Goal: Information Seeking & Learning: Learn about a topic

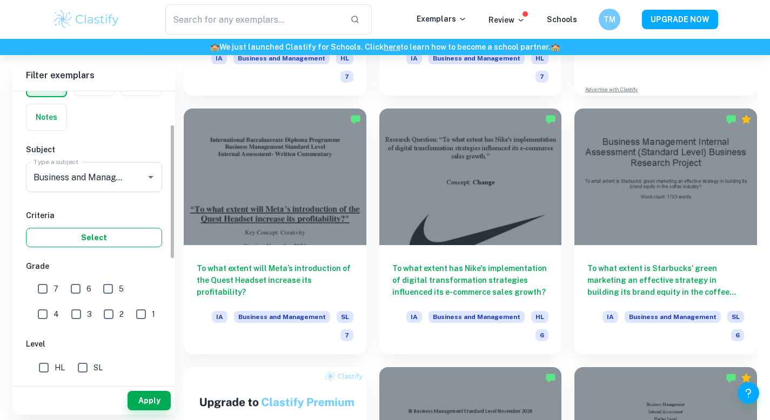
scroll to position [74, 0]
click at [45, 284] on input "7" at bounding box center [43, 287] width 22 height 22
checkbox input "true"
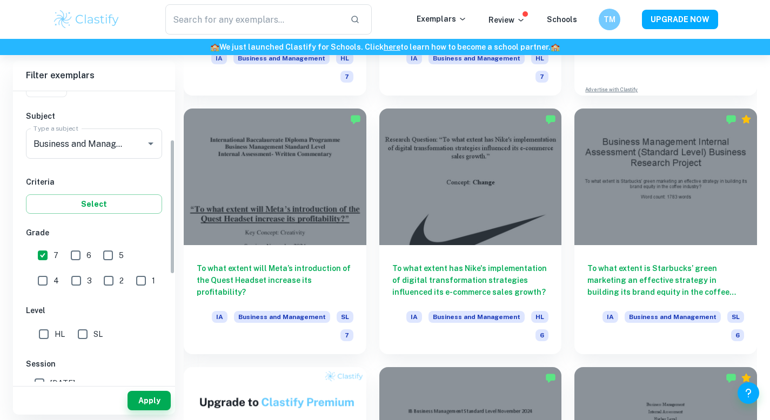
scroll to position [106, 0]
click at [45, 334] on input "HL" at bounding box center [44, 334] width 22 height 22
checkbox input "true"
click at [142, 397] on button "Apply" at bounding box center [148, 400] width 43 height 19
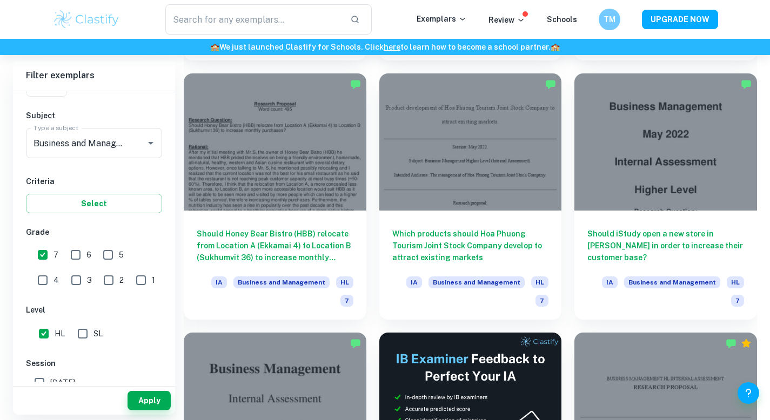
scroll to position [2880, 0]
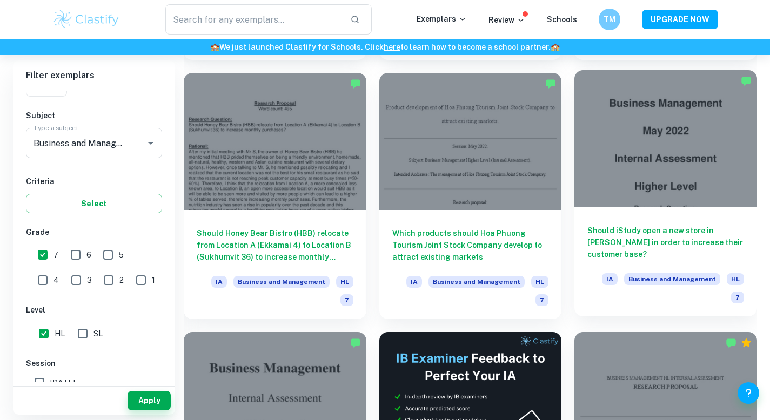
click at [680, 168] on div at bounding box center [665, 138] width 183 height 137
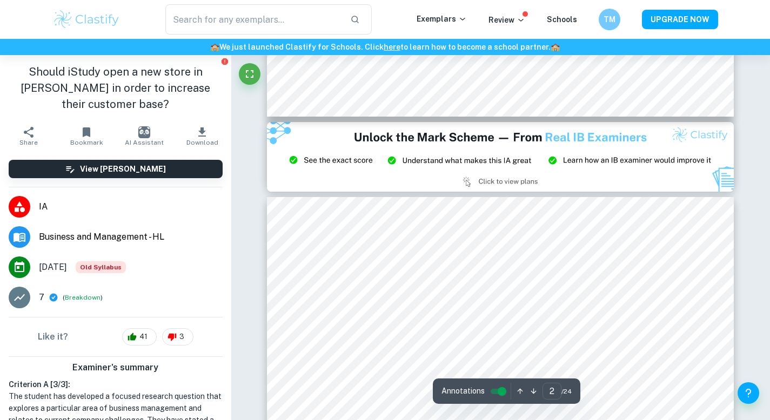
type input "3"
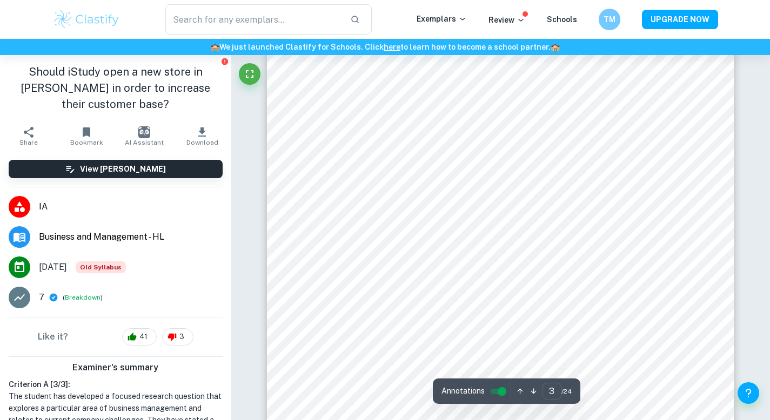
scroll to position [1508, 0]
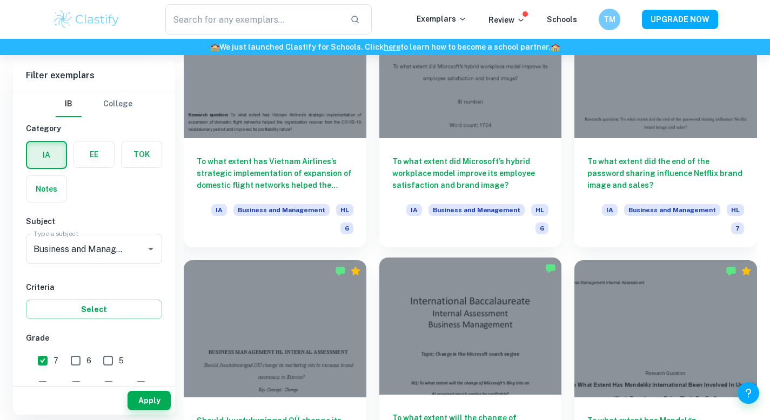
scroll to position [4118, 0]
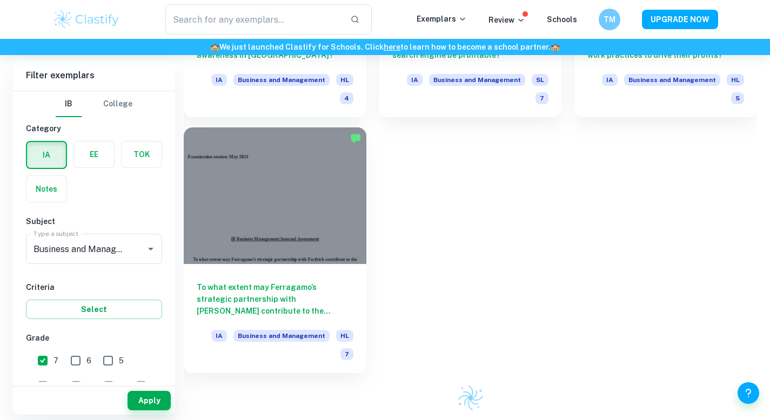
click at [312, 240] on div at bounding box center [275, 195] width 183 height 137
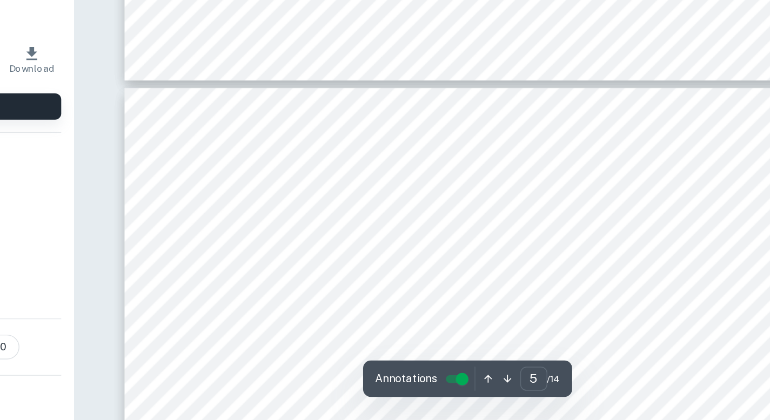
scroll to position [2490, 0]
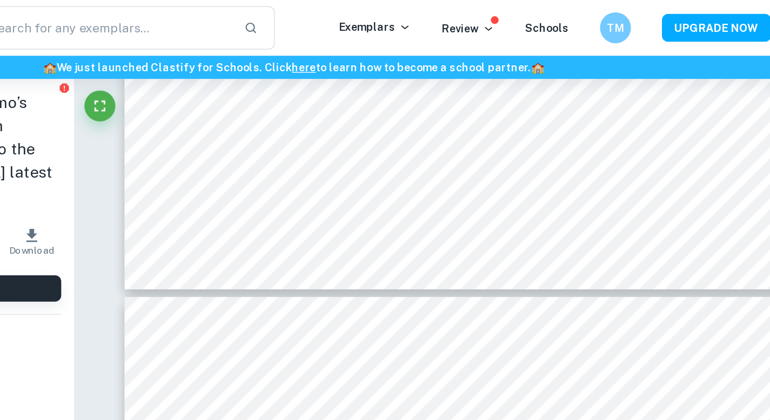
type input "4"
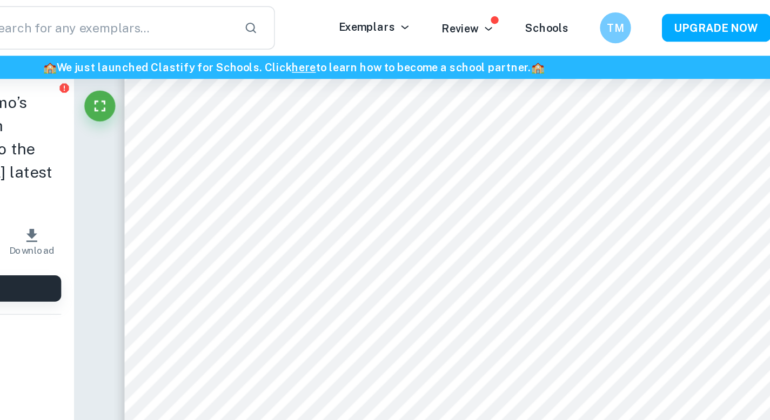
scroll to position [2023, 0]
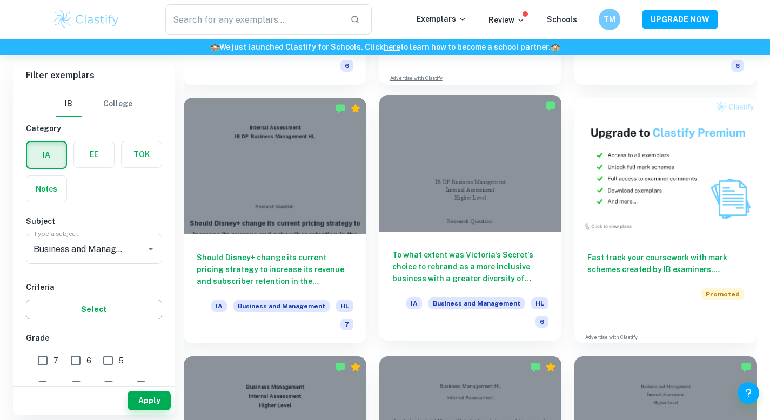
scroll to position [3374, 0]
click at [444, 186] on div at bounding box center [470, 163] width 183 height 137
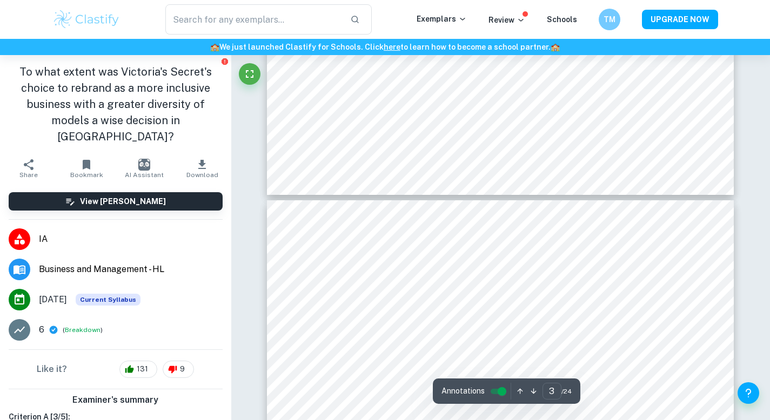
type input "4"
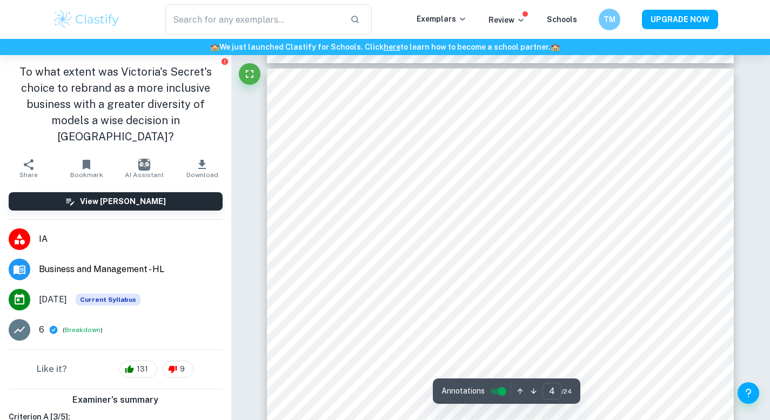
scroll to position [2016, 0]
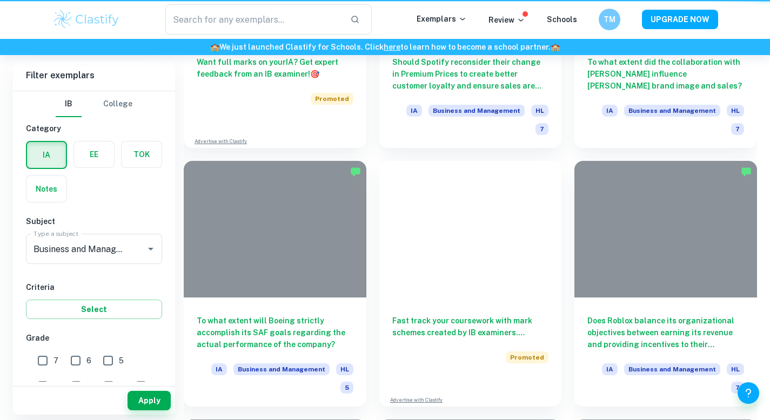
scroll to position [3374, 0]
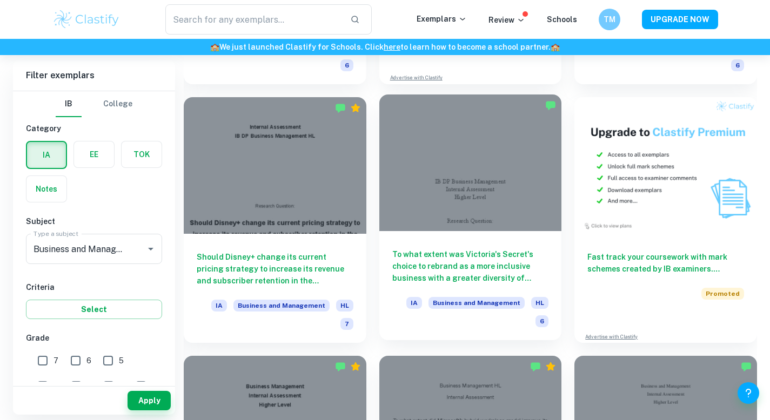
click at [468, 184] on div at bounding box center [470, 163] width 183 height 137
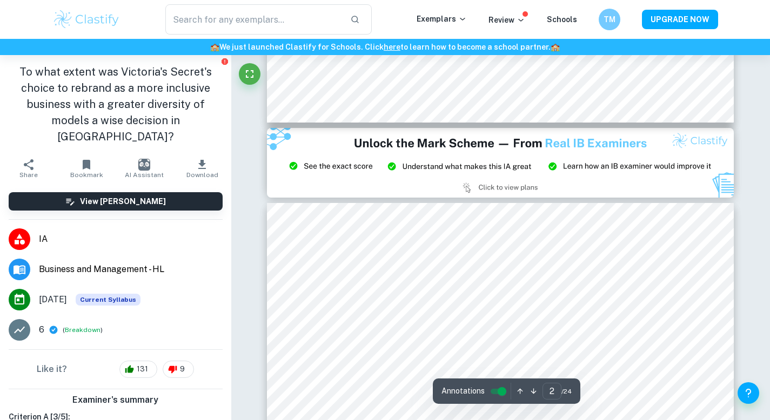
type input "3"
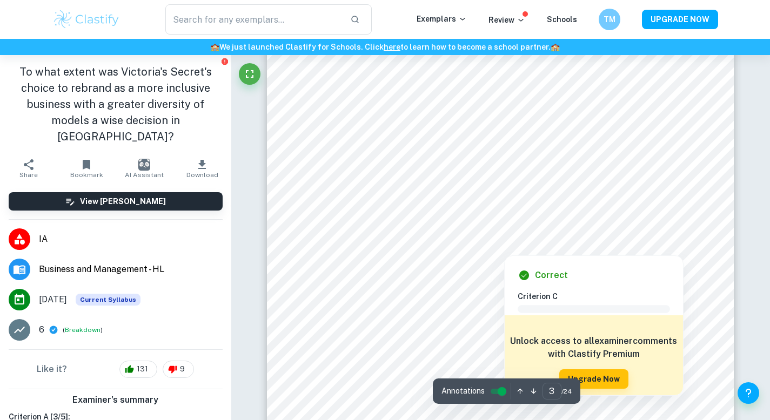
scroll to position [1448, 0]
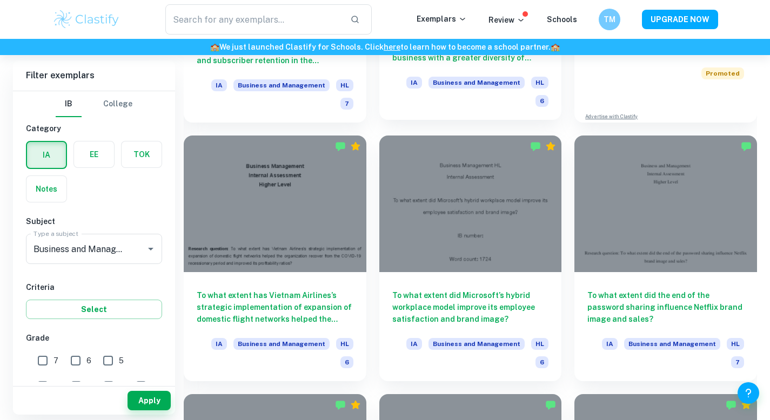
scroll to position [3595, 0]
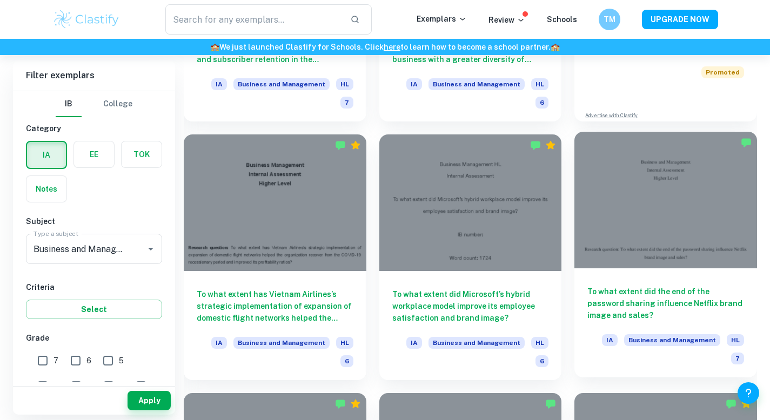
click at [692, 236] on div at bounding box center [665, 200] width 183 height 137
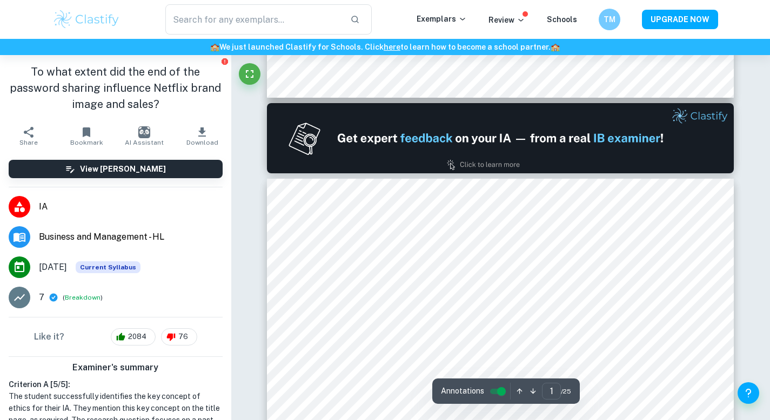
type input "2"
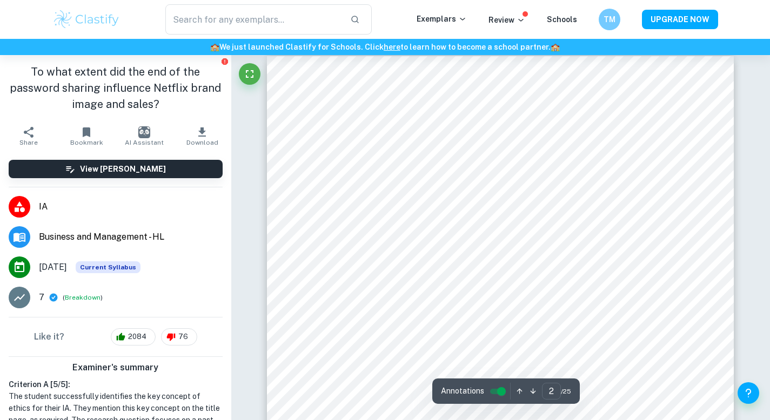
scroll to position [753, 0]
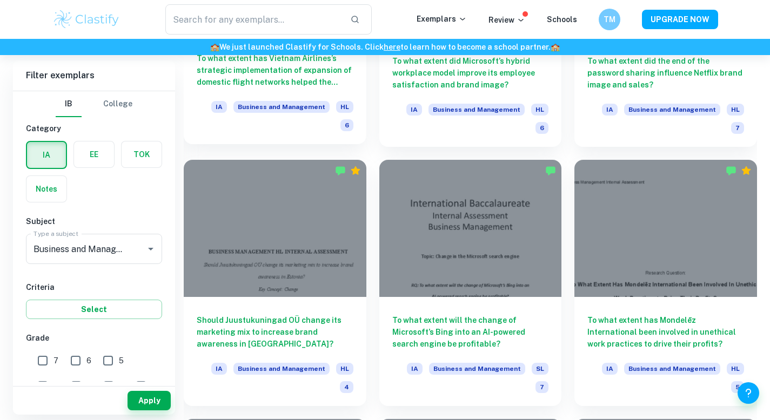
scroll to position [3870, 0]
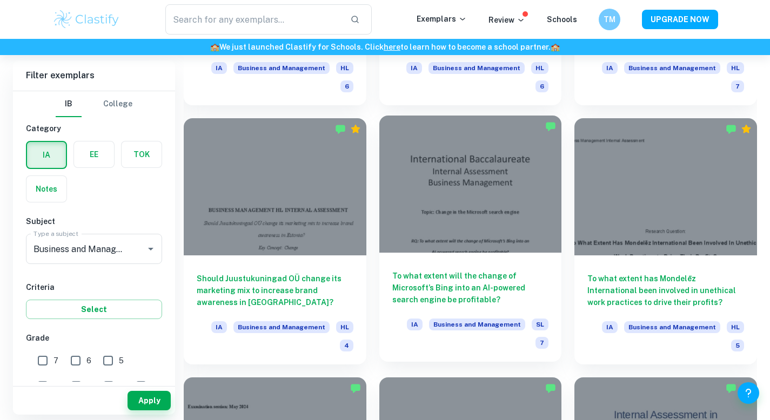
click at [432, 224] on div at bounding box center [470, 184] width 183 height 137
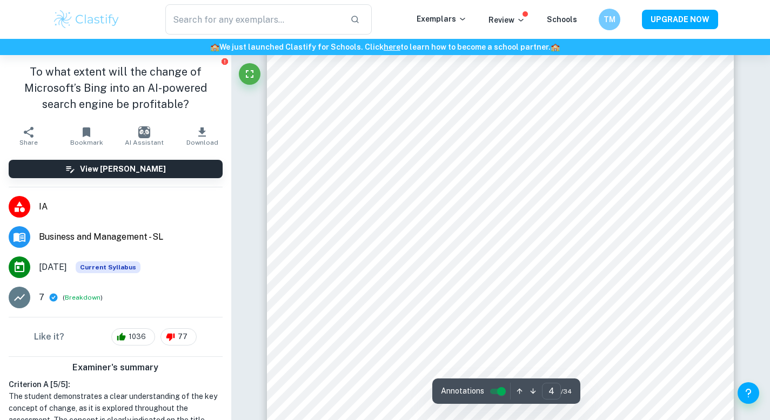
scroll to position [2304, 0]
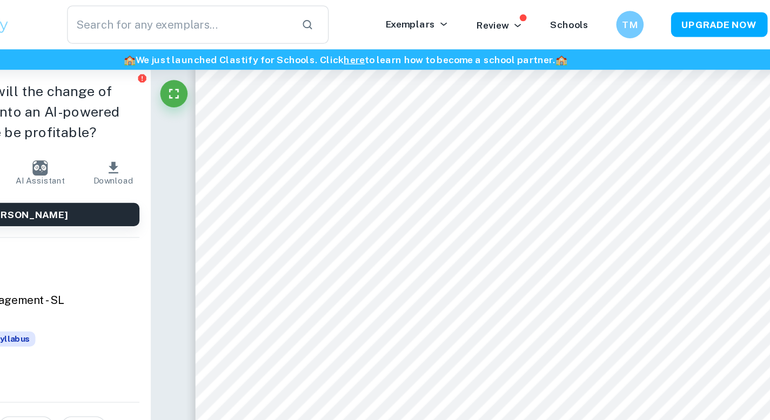
type input "3"
